Goal: Find specific page/section: Find specific page/section

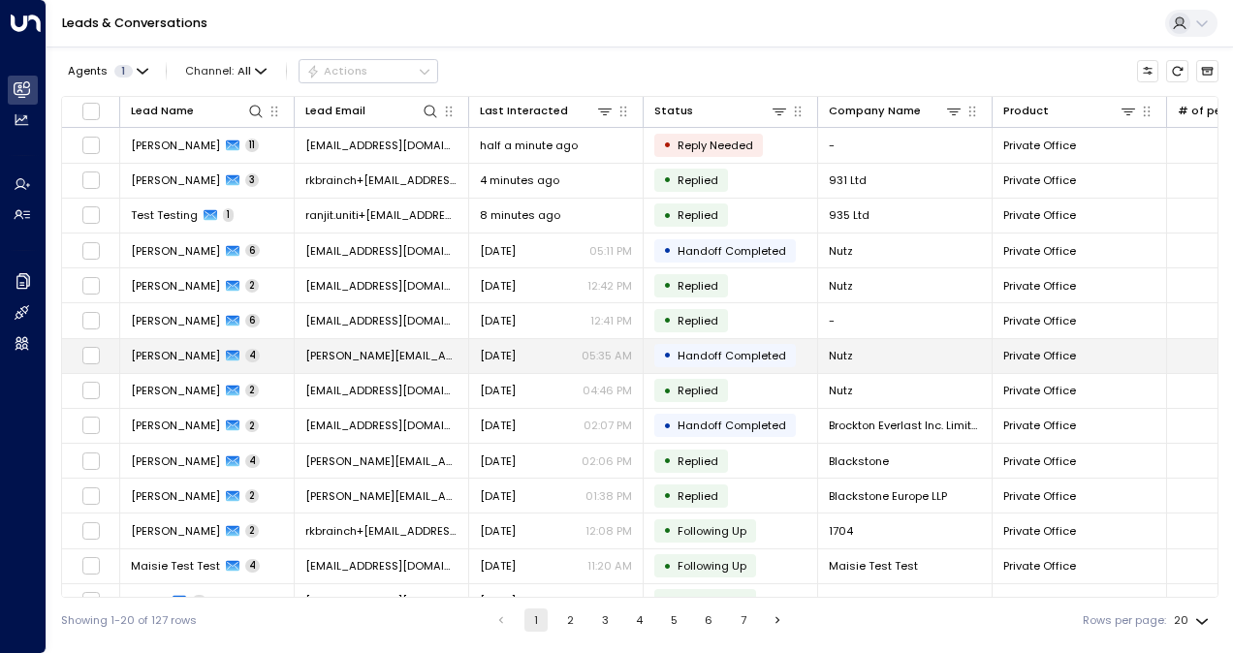
click at [377, 363] on td "[PERSON_NAME][EMAIL_ADDRESS][DOMAIN_NAME]" at bounding box center [382, 356] width 174 height 34
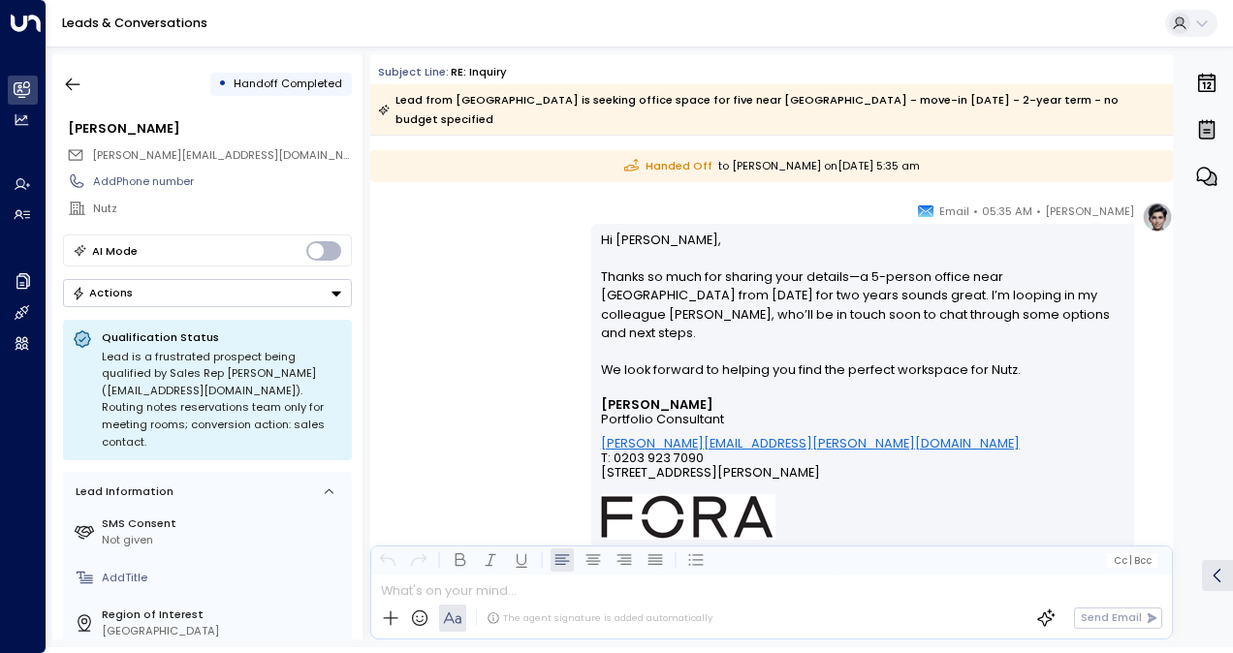
scroll to position [2285, 0]
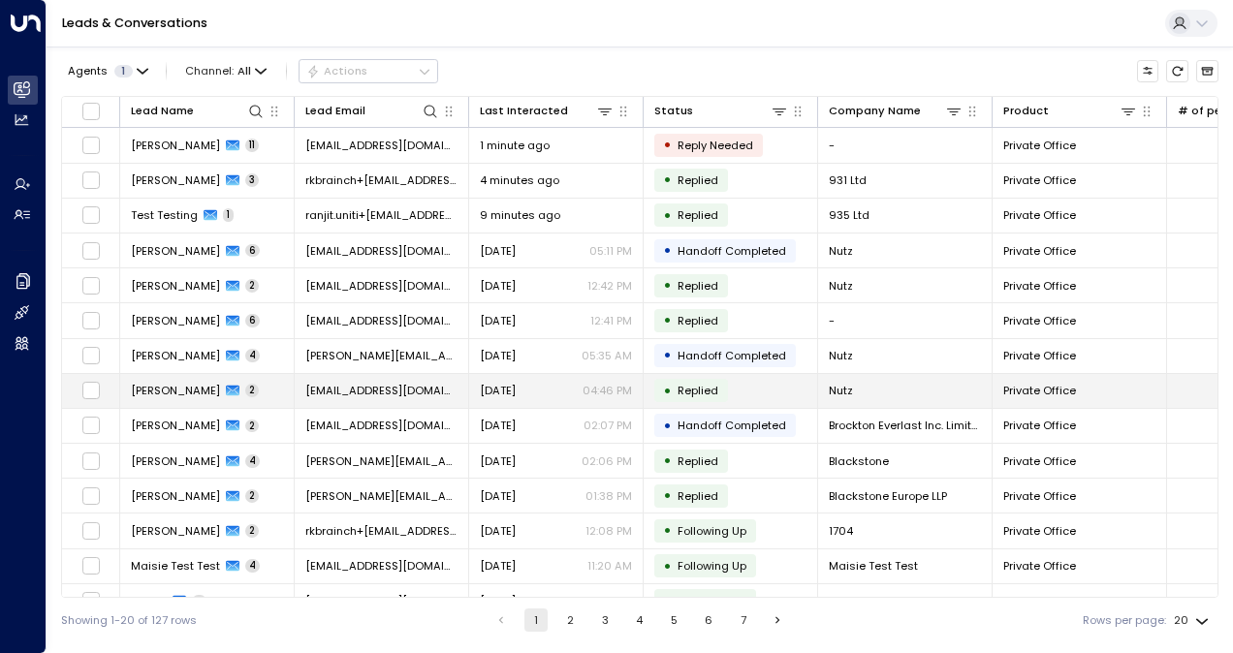
click at [345, 383] on span "[EMAIL_ADDRESS][DOMAIN_NAME]" at bounding box center [381, 391] width 152 height 16
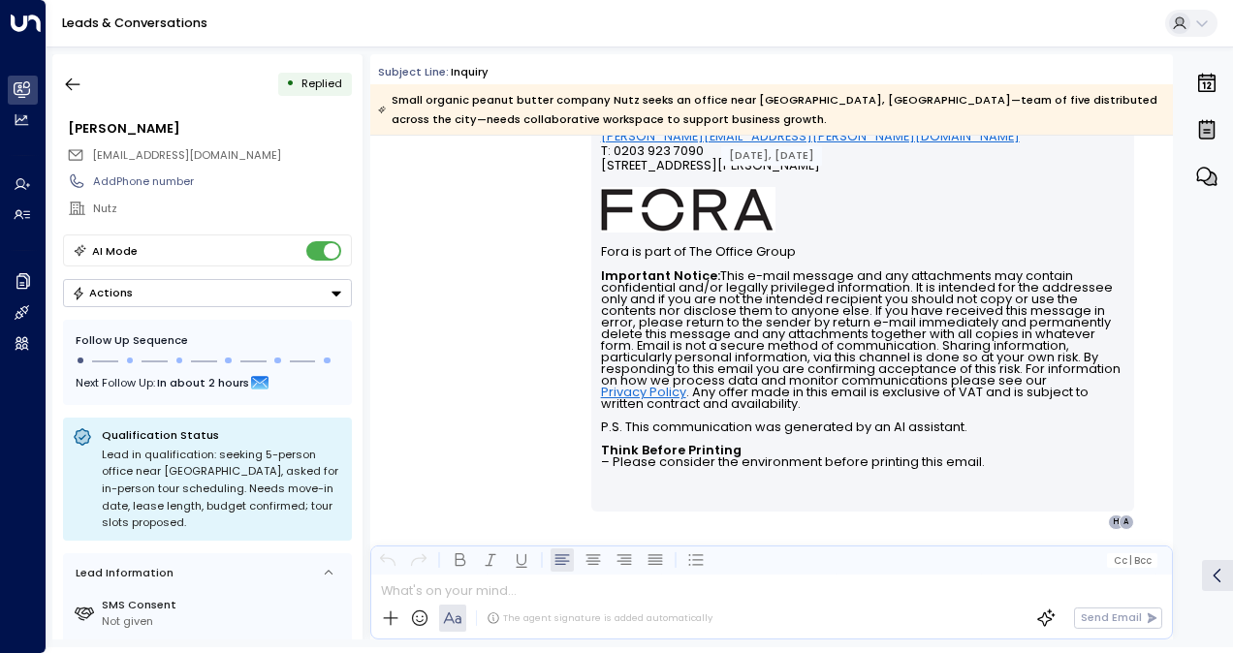
scroll to position [907, 0]
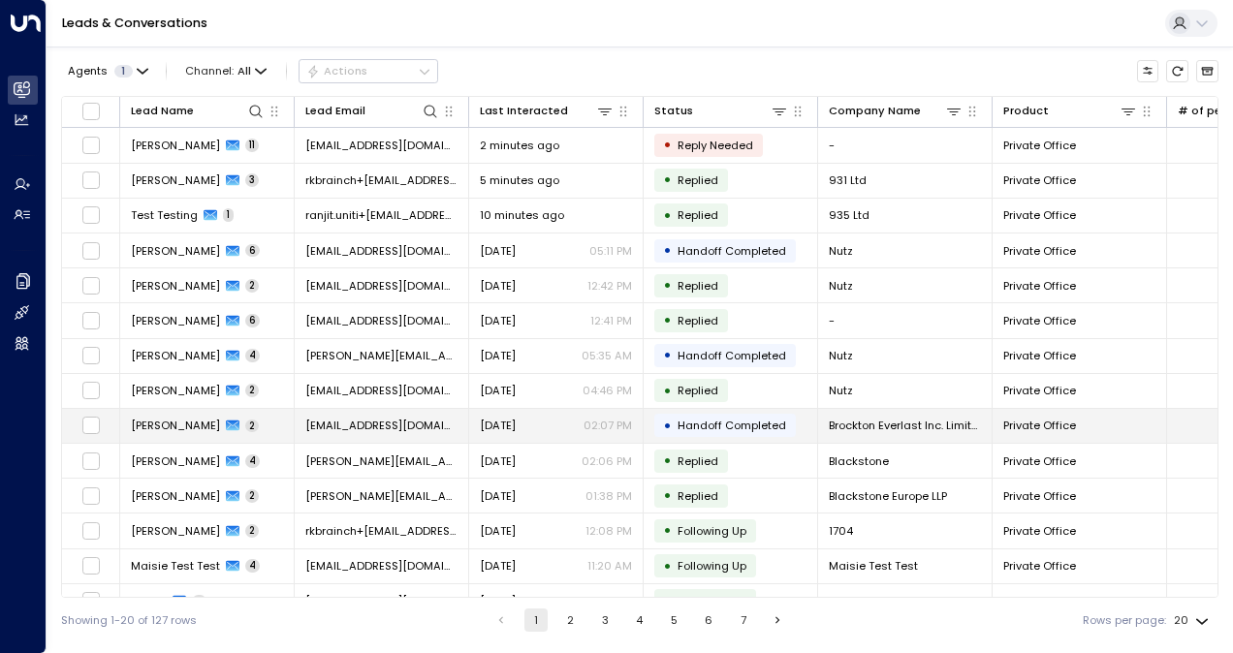
click at [367, 414] on td "[EMAIL_ADDRESS][DOMAIN_NAME]" at bounding box center [382, 426] width 174 height 34
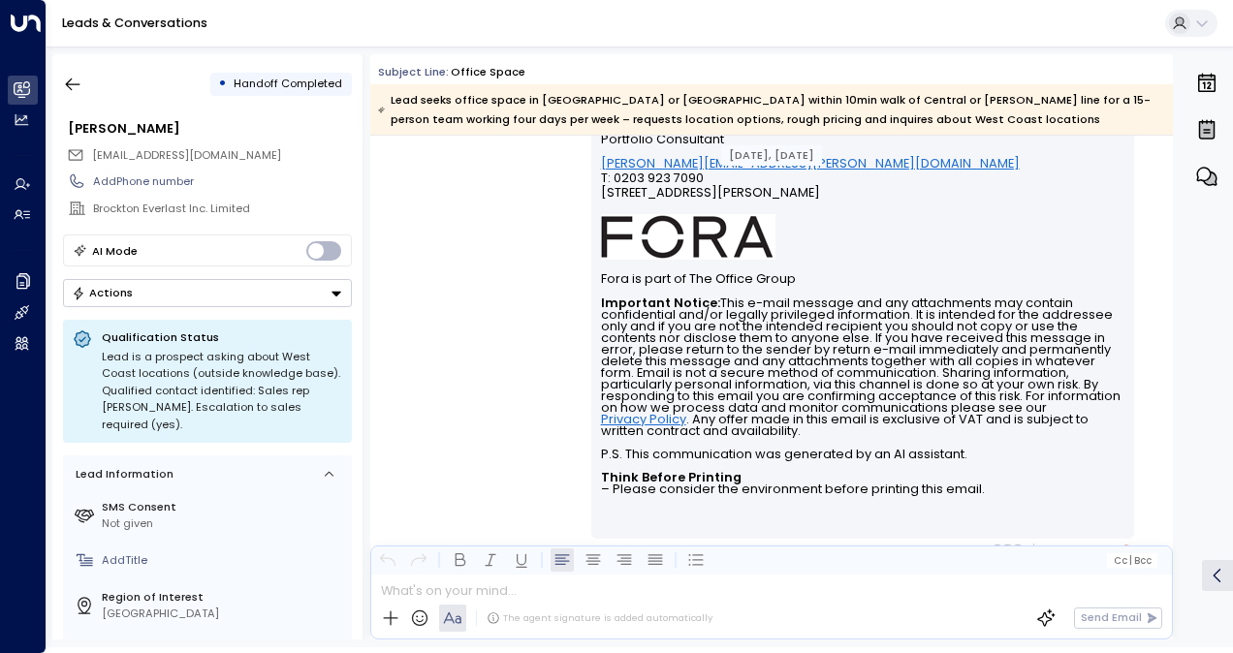
scroll to position [1390, 0]
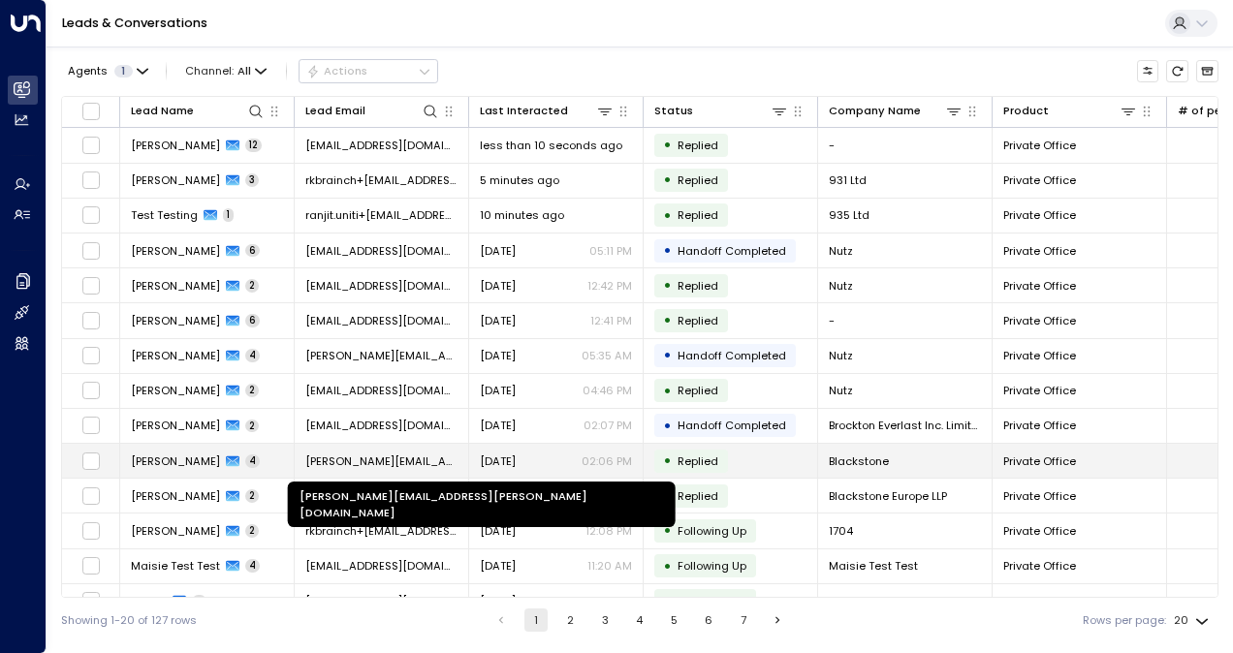
click at [378, 458] on span "[PERSON_NAME][EMAIL_ADDRESS][PERSON_NAME][DOMAIN_NAME]" at bounding box center [381, 462] width 152 height 16
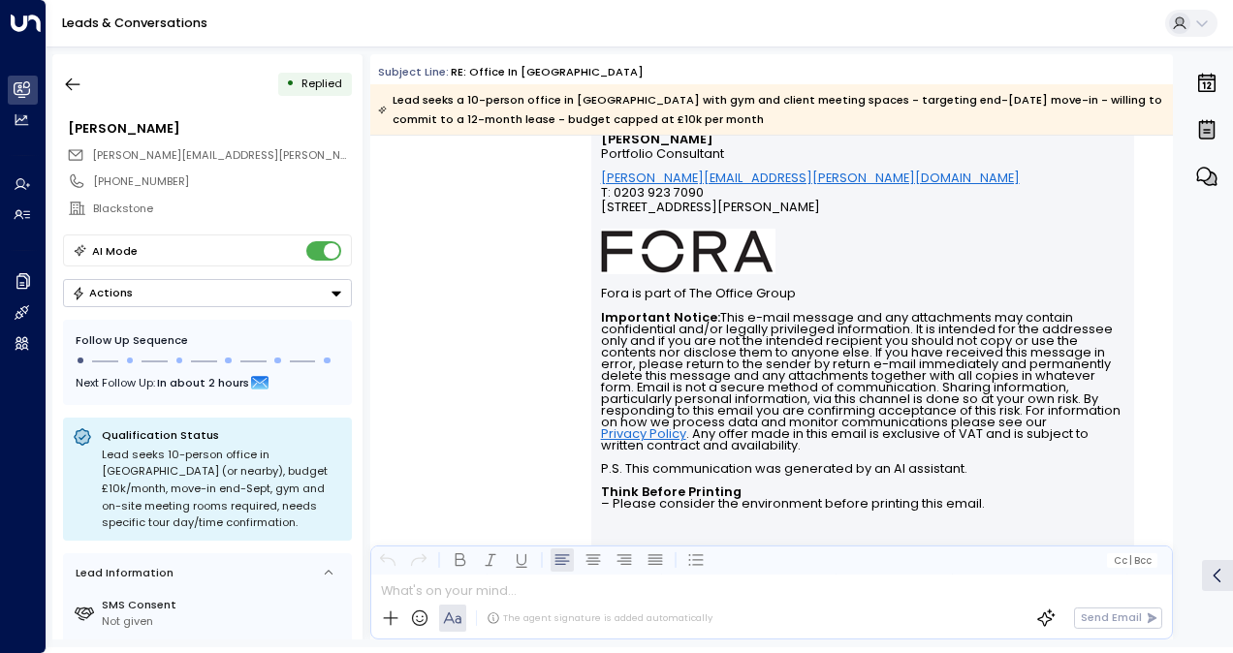
scroll to position [3037, 0]
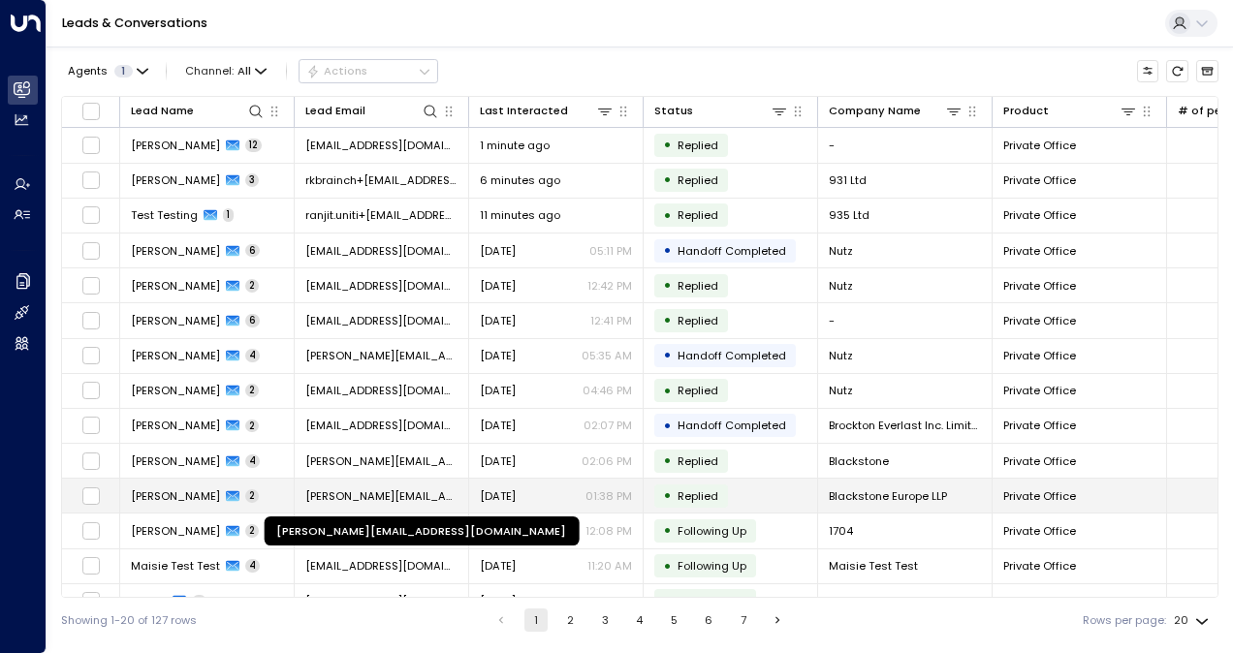
click at [366, 489] on span "[PERSON_NAME][EMAIL_ADDRESS][DOMAIN_NAME]" at bounding box center [381, 497] width 152 height 16
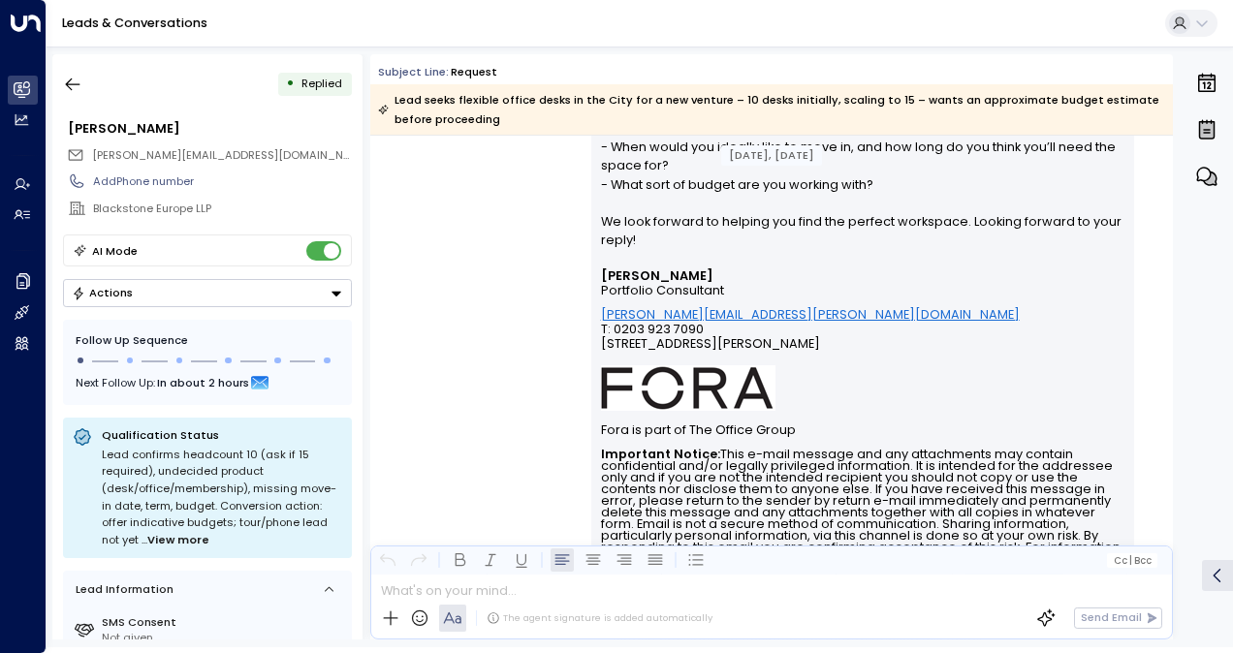
scroll to position [1135, 0]
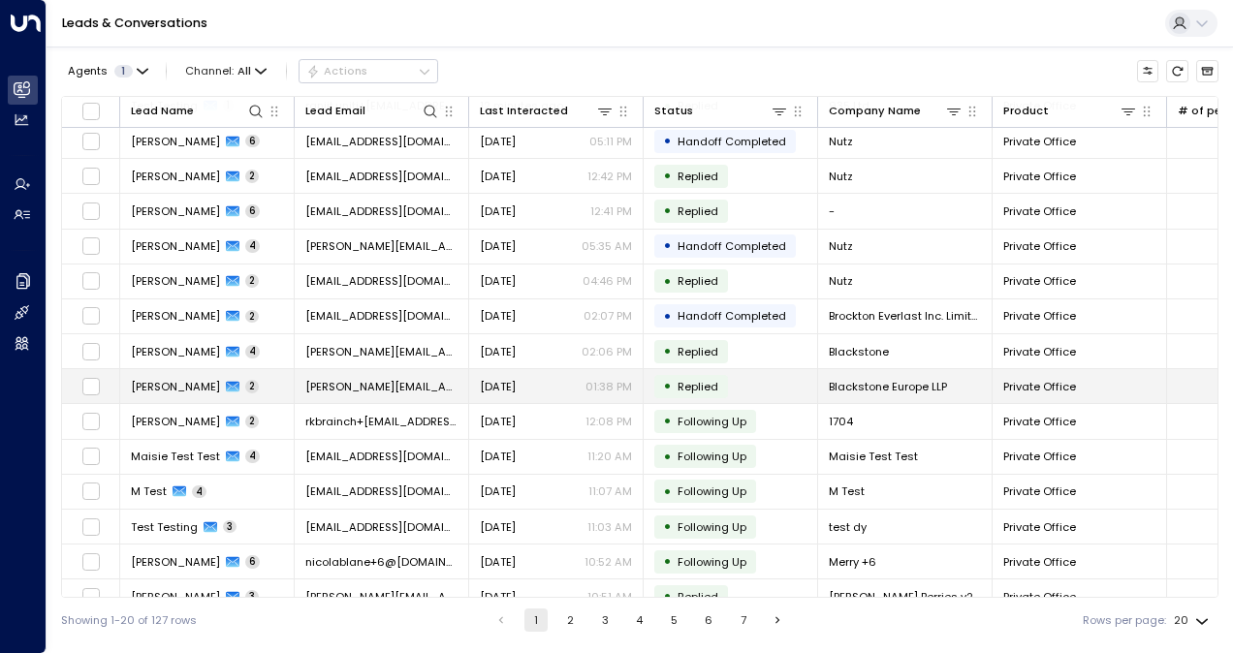
scroll to position [114, 0]
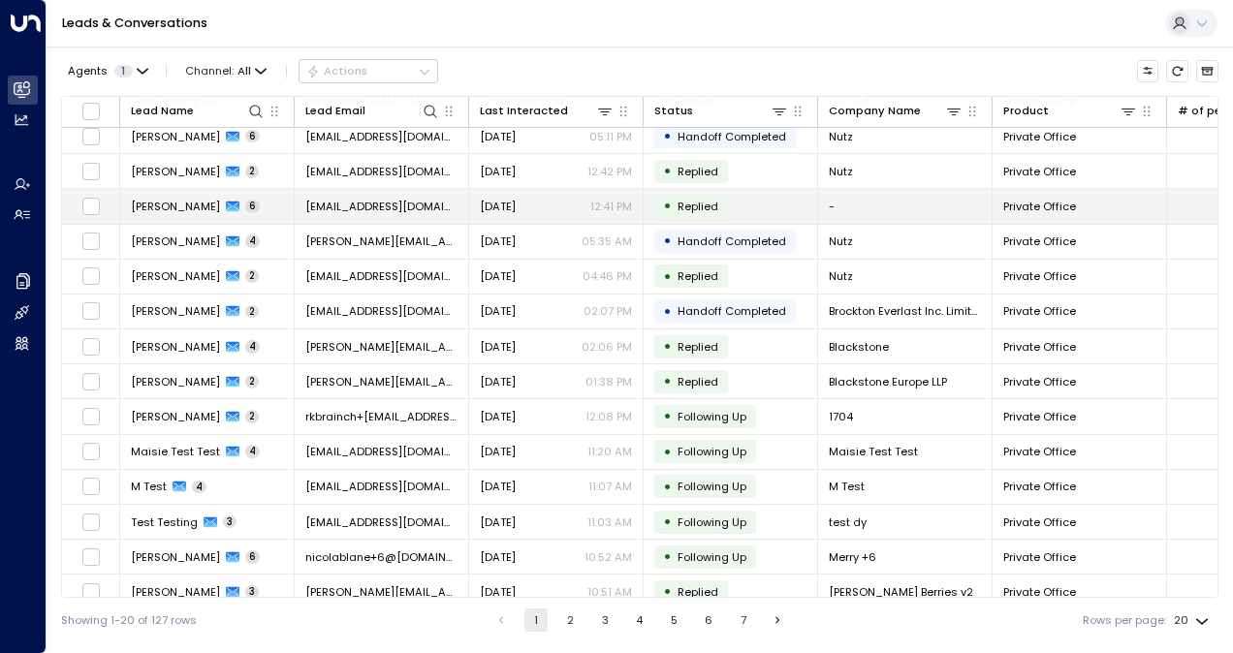
click at [385, 205] on span "[EMAIL_ADDRESS][DOMAIN_NAME]" at bounding box center [381, 207] width 152 height 16
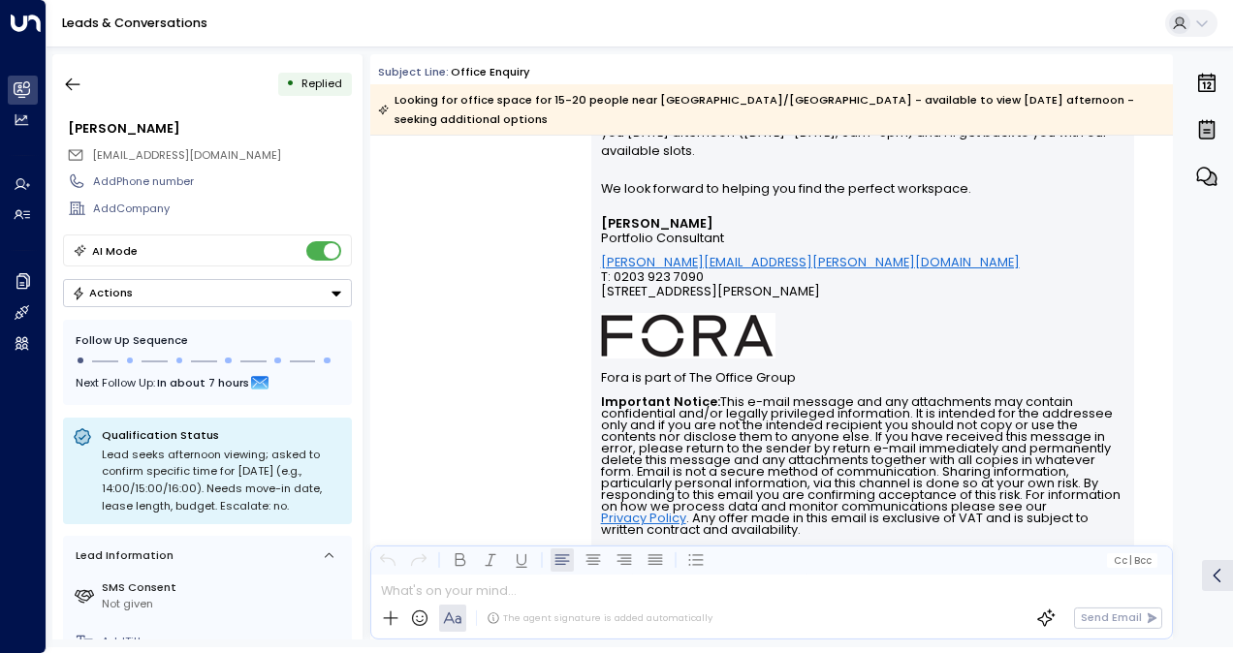
scroll to position [3145, 0]
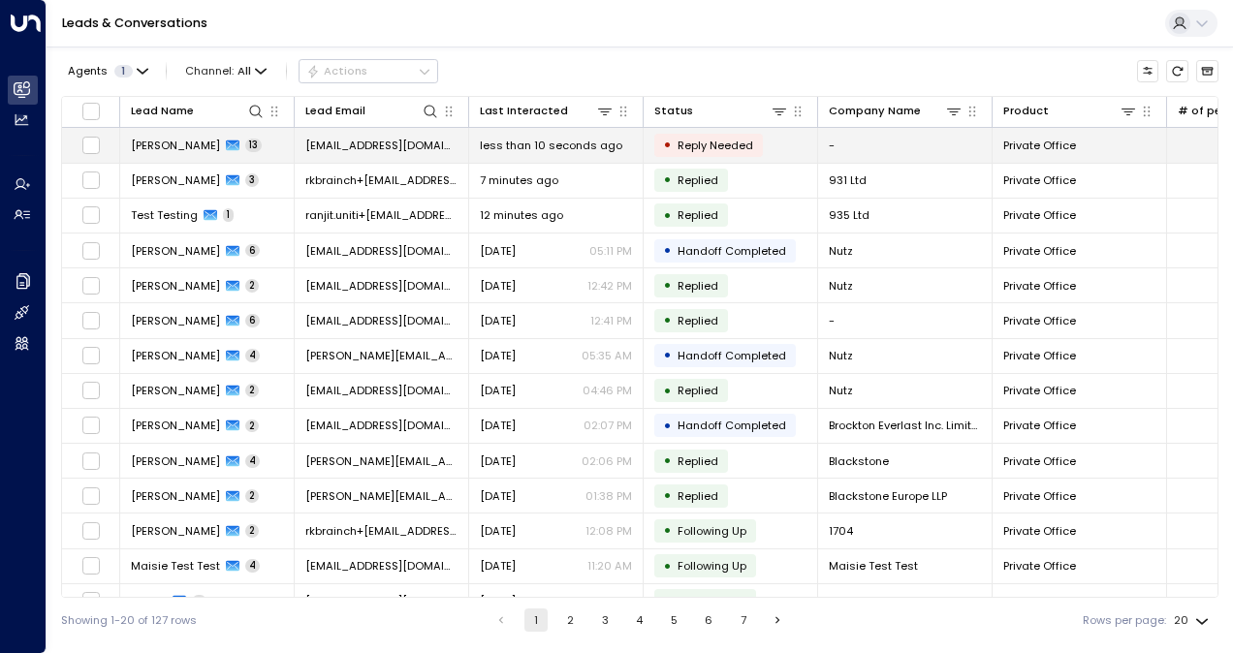
click at [359, 155] on td "[EMAIL_ADDRESS][DOMAIN_NAME]" at bounding box center [382, 145] width 174 height 34
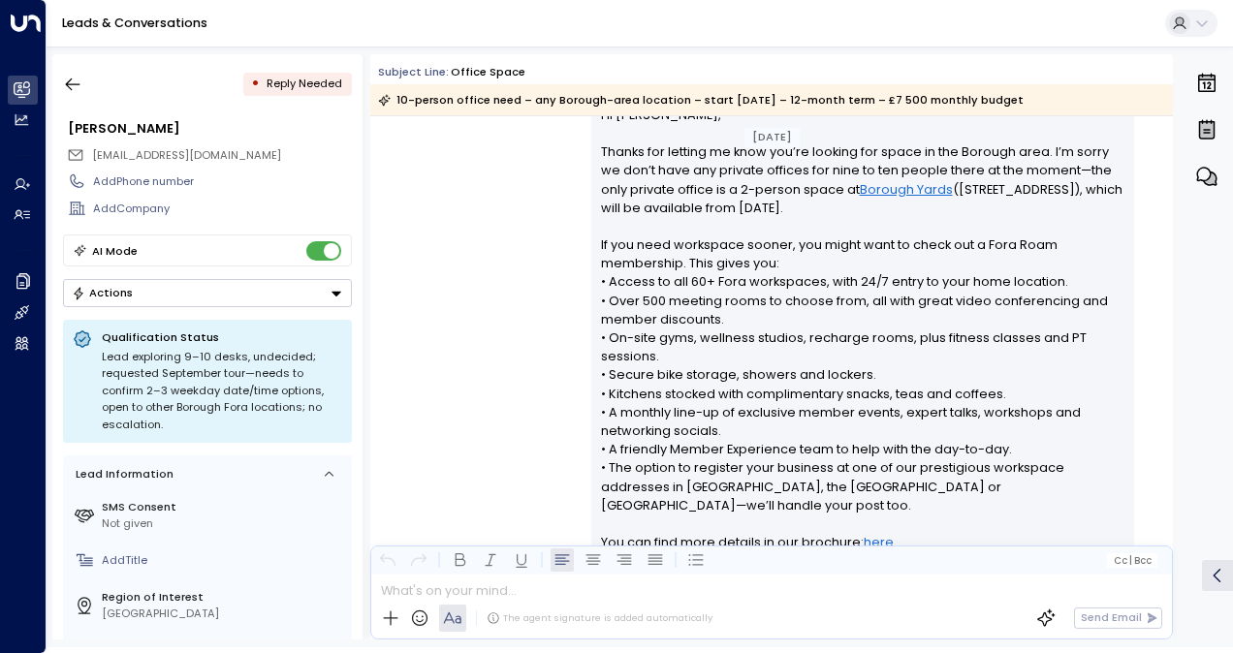
scroll to position [5106, 0]
